Goal: Task Accomplishment & Management: Manage account settings

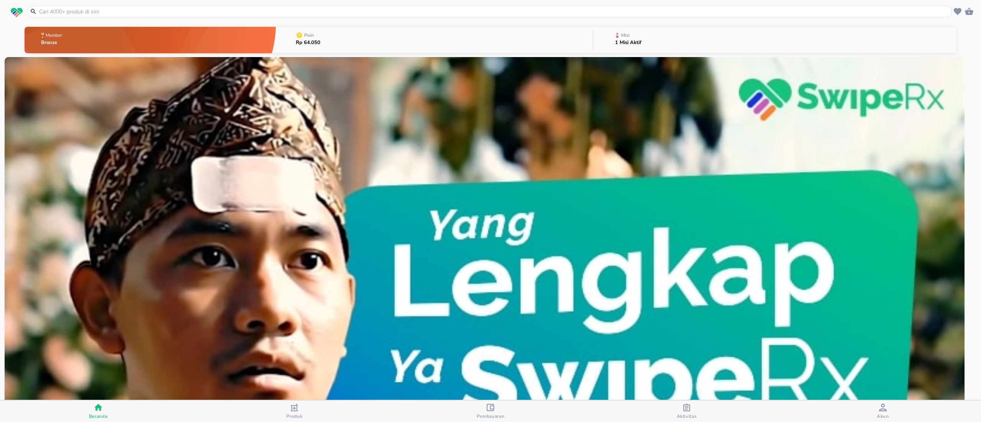
click at [701, 41] on button "Misi 1 Misi Aktif" at bounding box center [774, 40] width 363 height 30
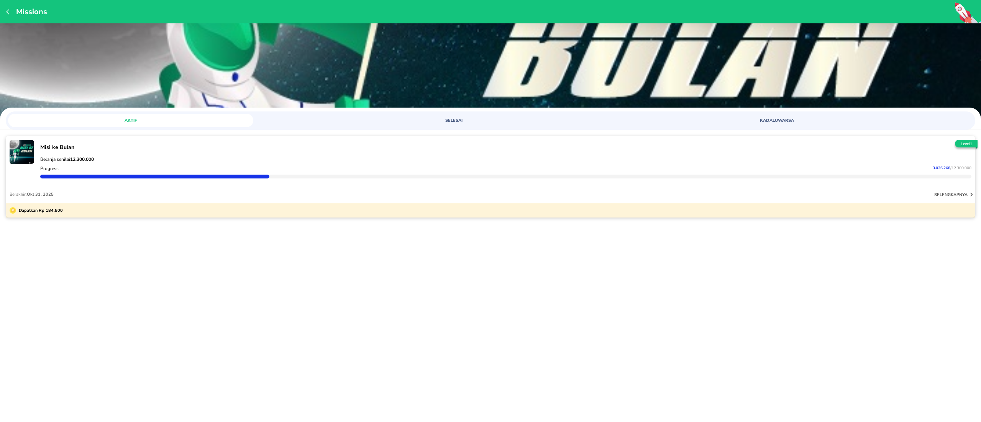
click at [4, 12] on div "Missions" at bounding box center [490, 11] width 981 height 23
click at [5, 12] on div "Missions" at bounding box center [490, 11] width 981 height 23
click at [8, 11] on icon "button" at bounding box center [9, 12] width 6 height 6
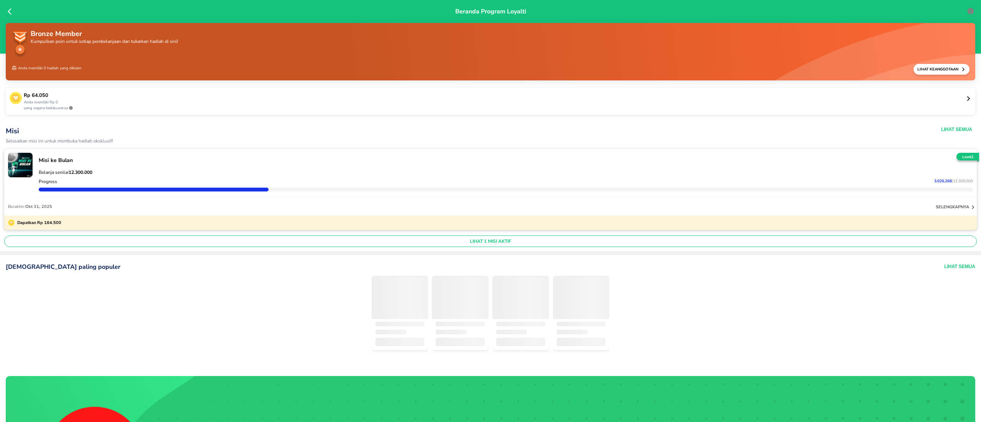
click at [8, 9] on icon at bounding box center [12, 12] width 8 height 8
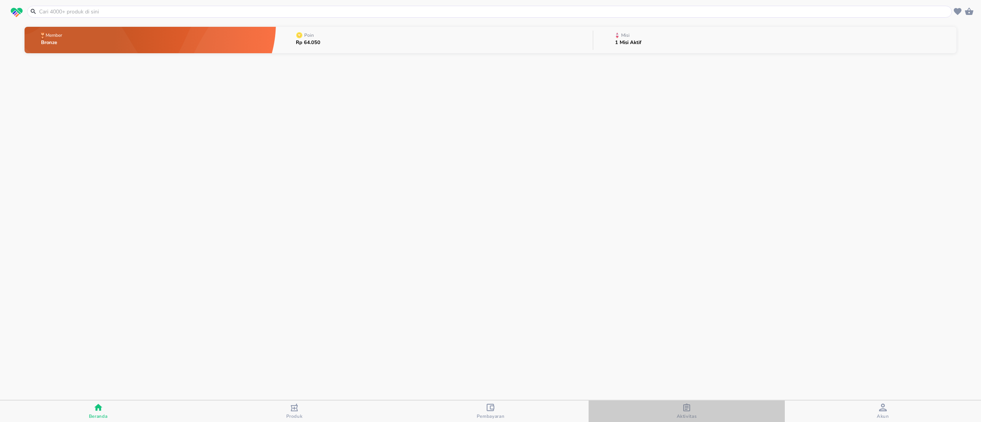
click at [694, 404] on div "Aktivitas" at bounding box center [687, 412] width 20 height 16
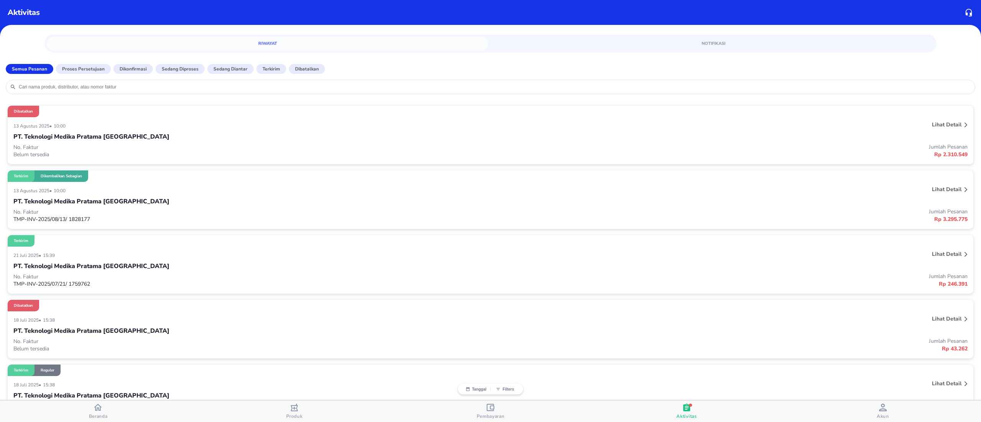
click at [265, 136] on div "PT. Teknologi Medika Pratama [GEOGRAPHIC_DATA]" at bounding box center [490, 136] width 954 height 13
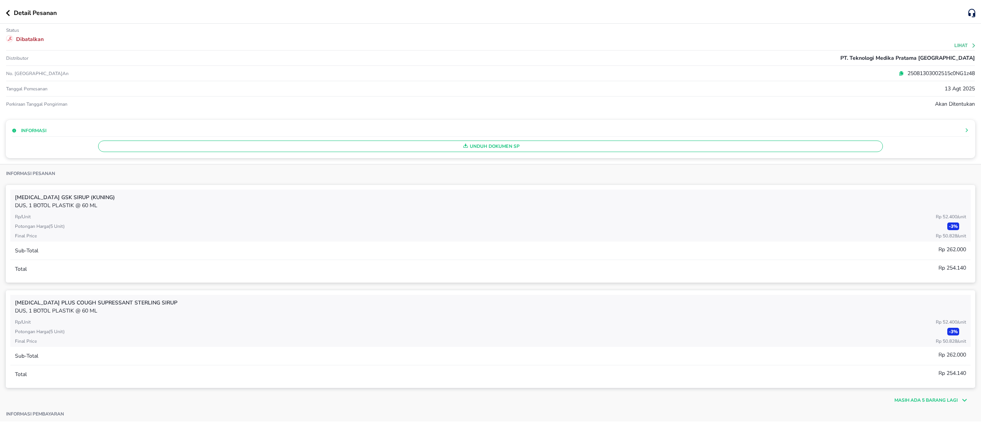
click at [957, 46] on button "Lihat" at bounding box center [966, 45] width 22 height 5
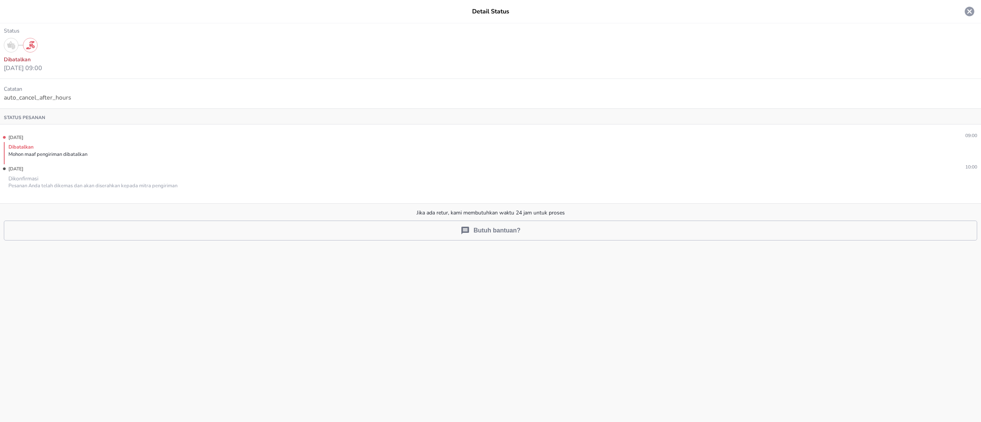
click at [971, 9] on icon at bounding box center [970, 12] width 10 height 10
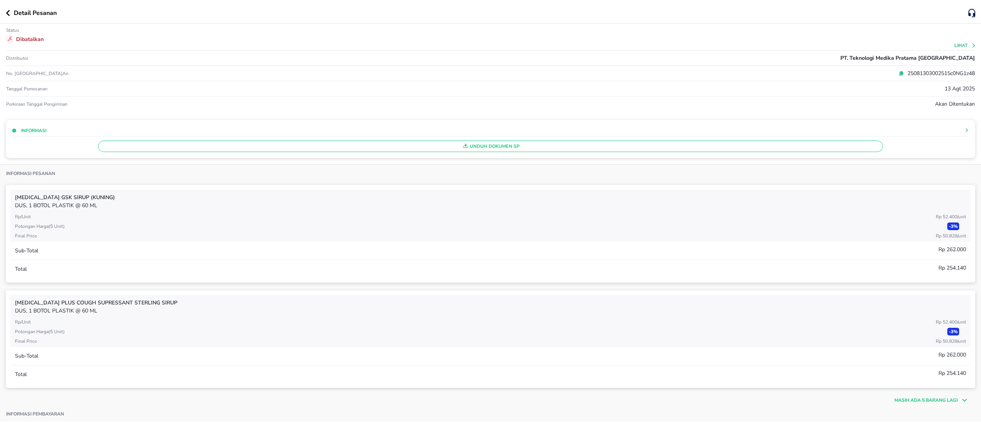
scroll to position [153, 0]
